Goal: Obtain resource: Download file/media

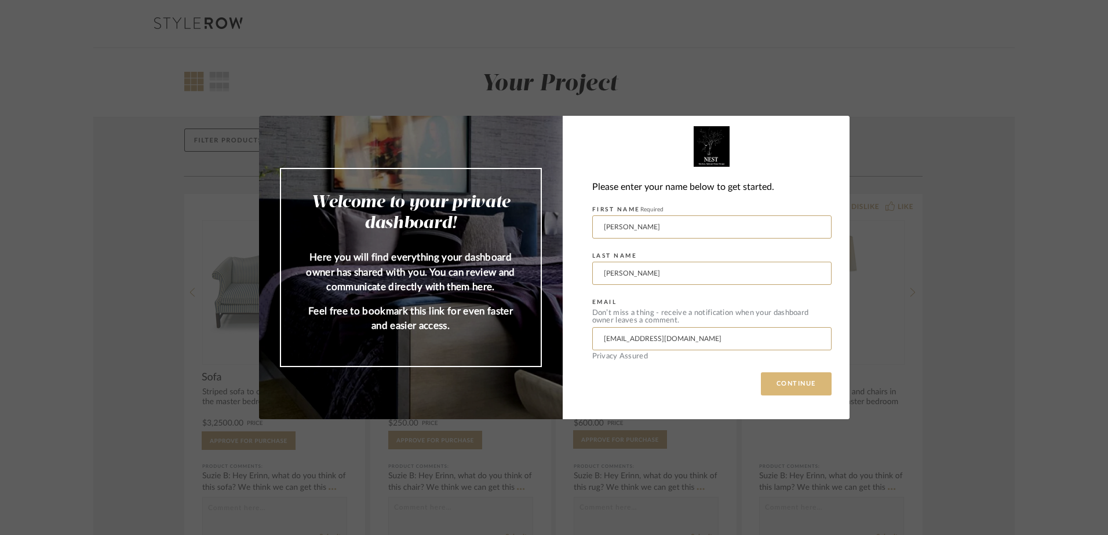
click at [796, 383] on button "CONTINUE" at bounding box center [796, 384] width 71 height 23
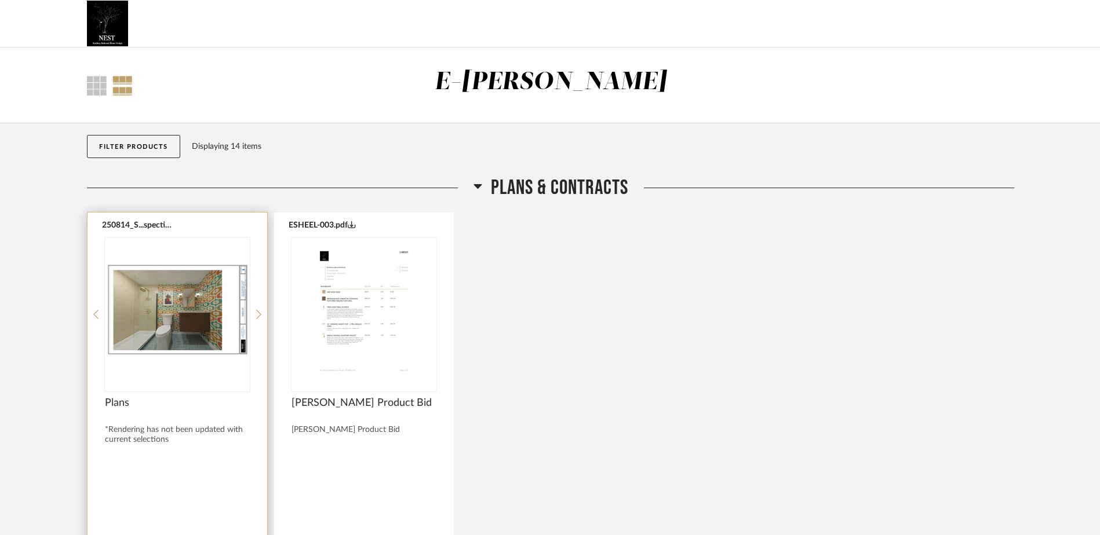
click at [180, 249] on img "0" at bounding box center [177, 310] width 145 height 145
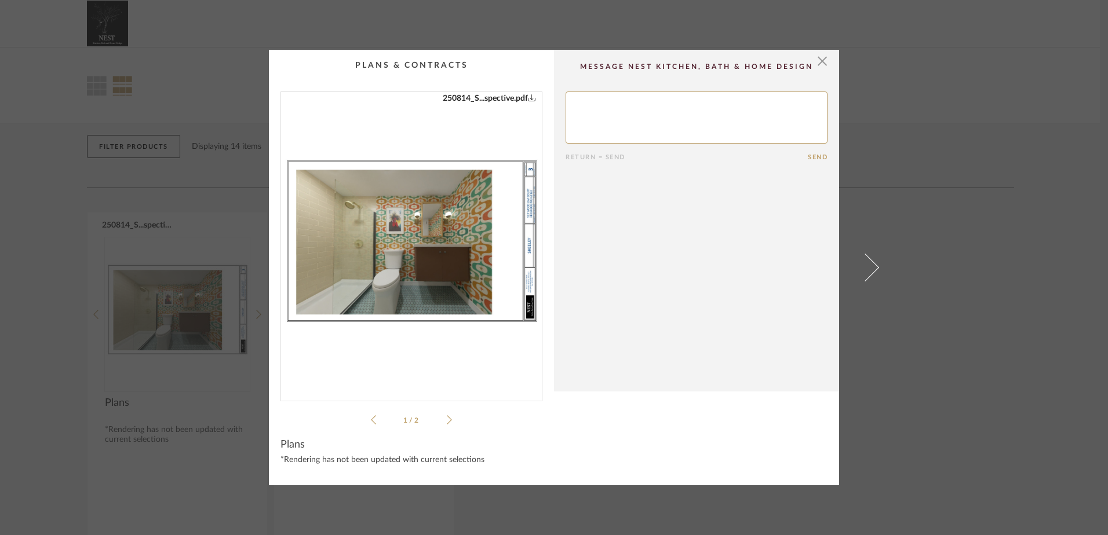
click at [528, 99] on icon "0" at bounding box center [532, 97] width 8 height 8
click at [814, 62] on span "button" at bounding box center [822, 61] width 23 height 23
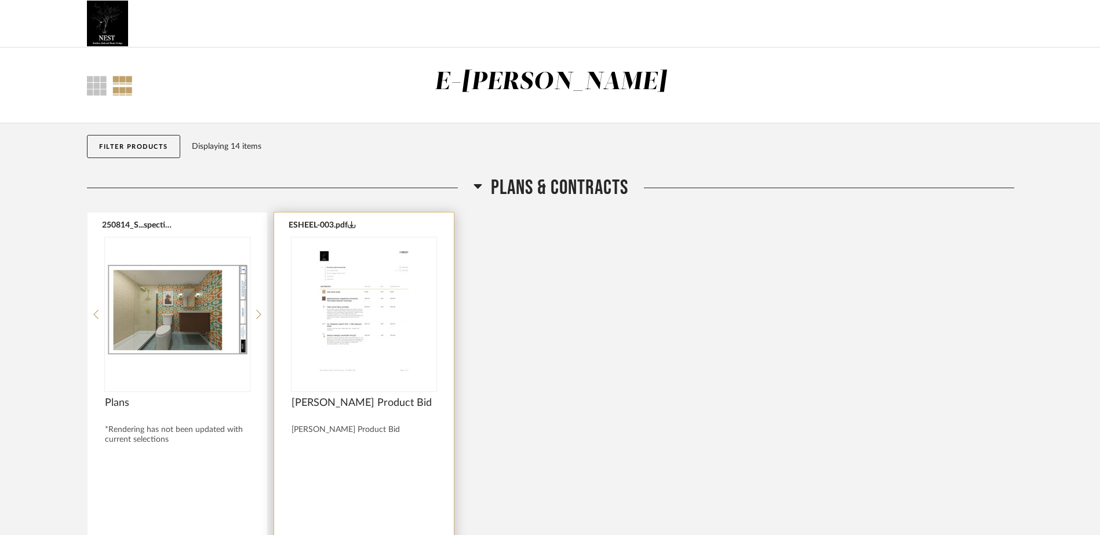
click at [325, 301] on img "0" at bounding box center [363, 310] width 145 height 145
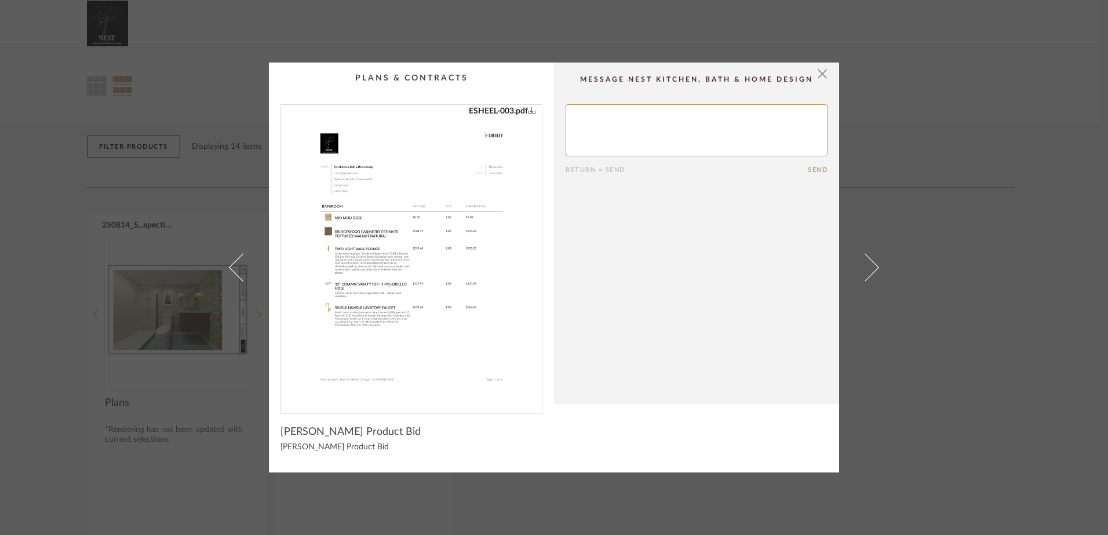
click at [532, 110] on div "ESHEEL-003.pdf" at bounding box center [411, 255] width 261 height 300
click at [529, 111] on icon "0" at bounding box center [532, 110] width 8 height 8
